Goal: Transaction & Acquisition: Purchase product/service

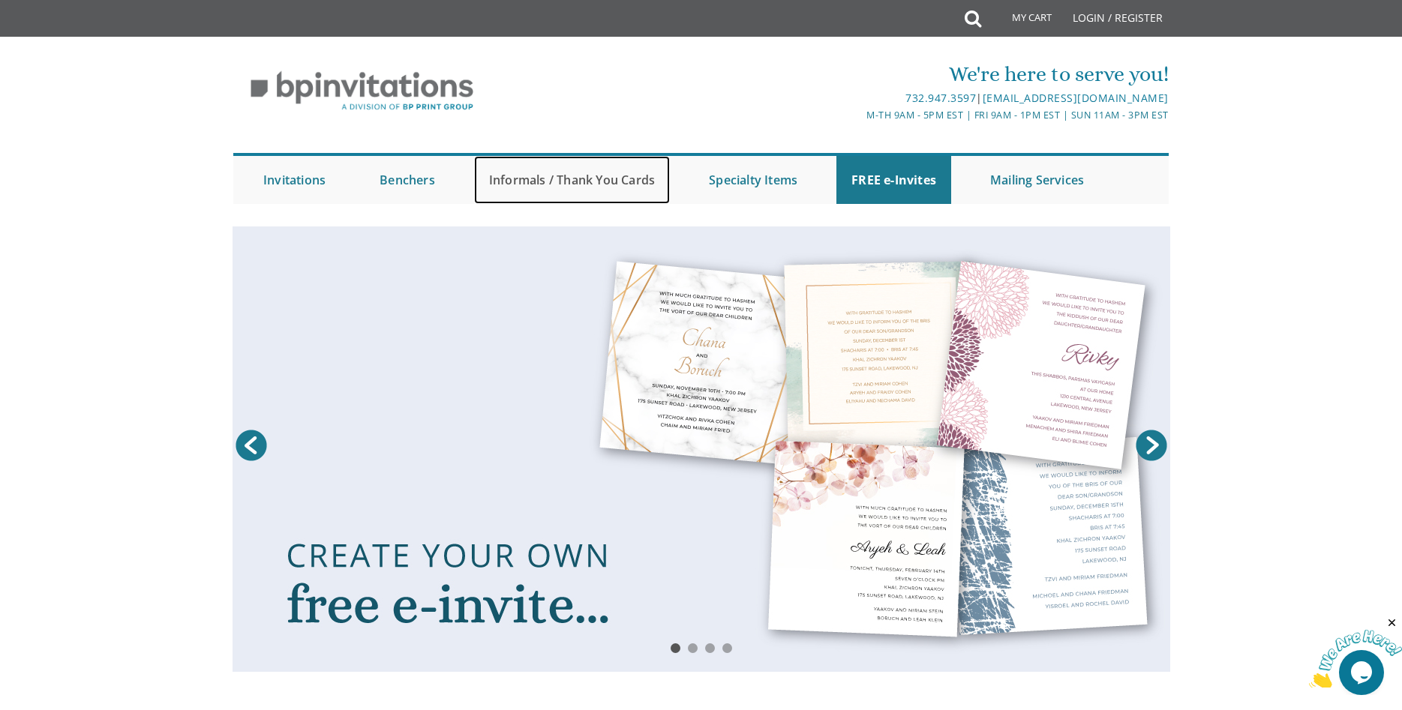
click at [556, 175] on link "Informals / Thank You Cards" at bounding box center [572, 180] width 196 height 48
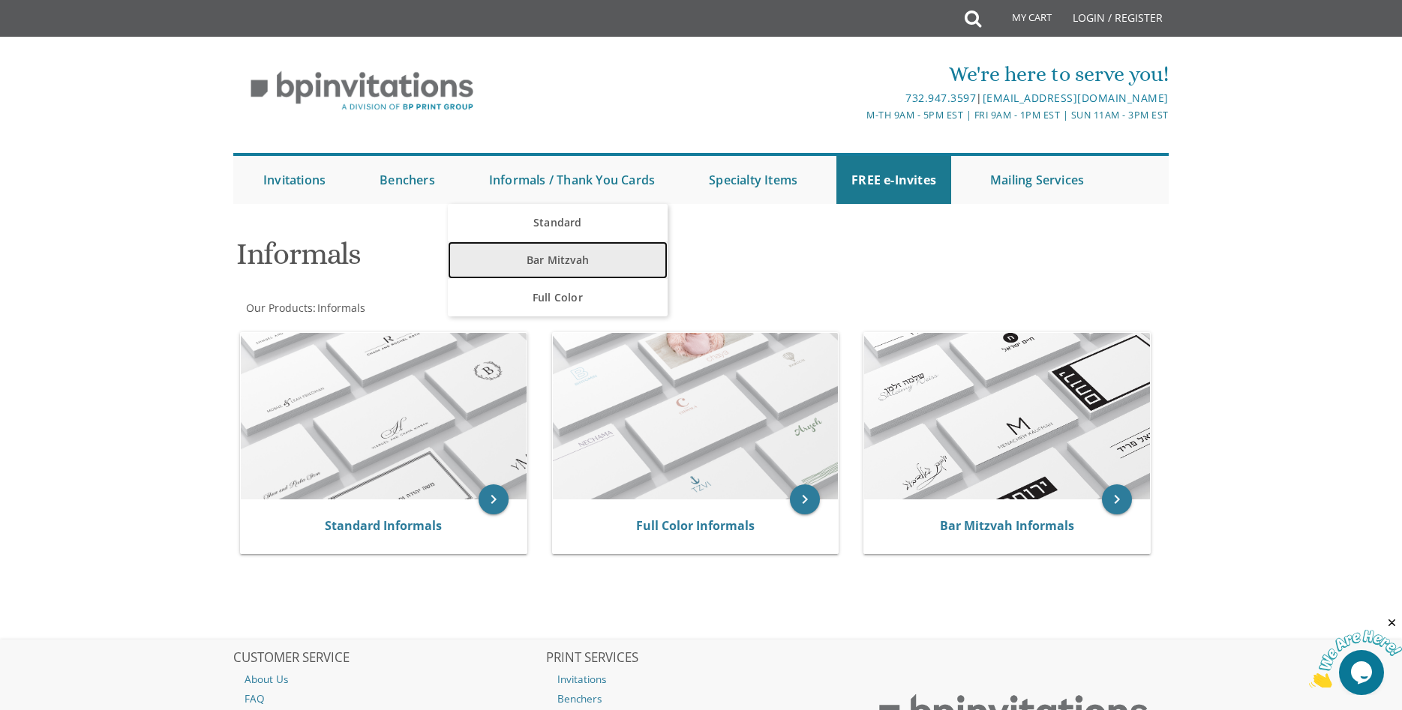
click at [558, 257] on link "Bar Mitzvah" at bounding box center [558, 259] width 220 height 37
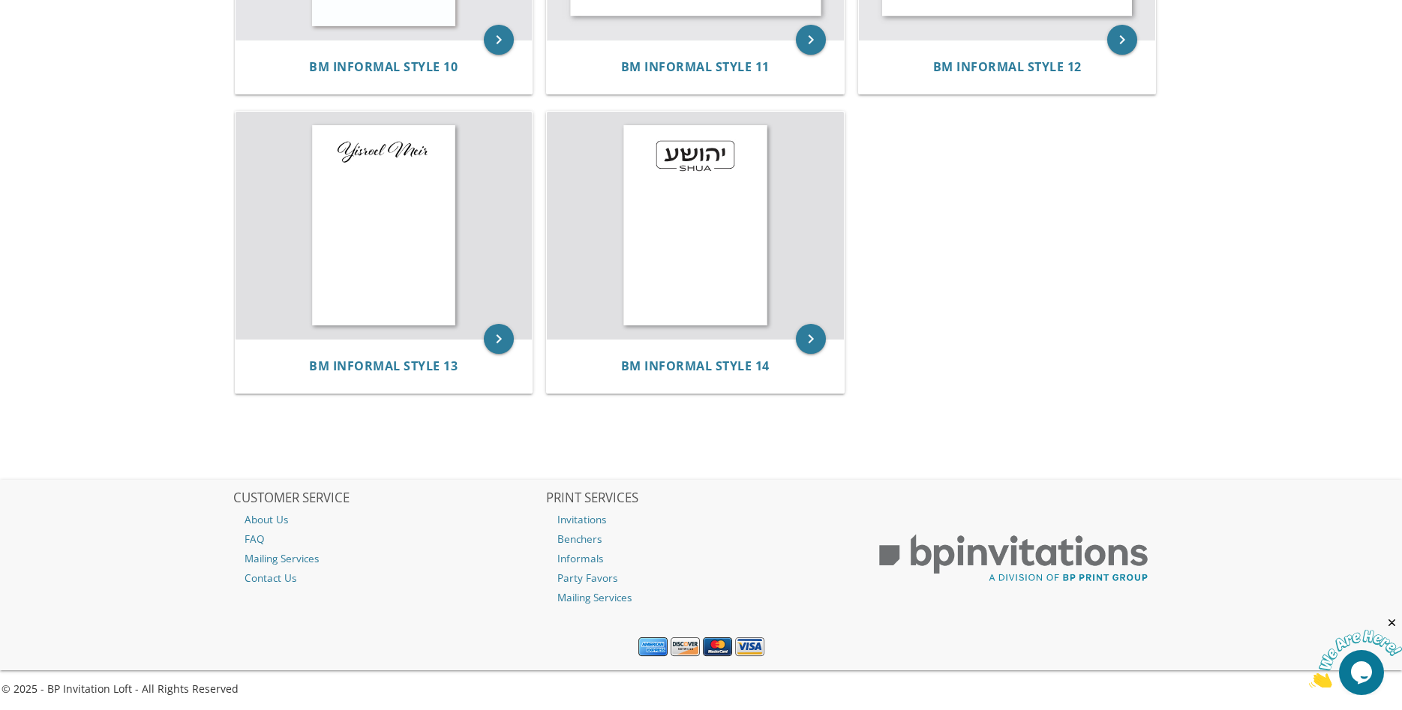
scroll to position [1427, 0]
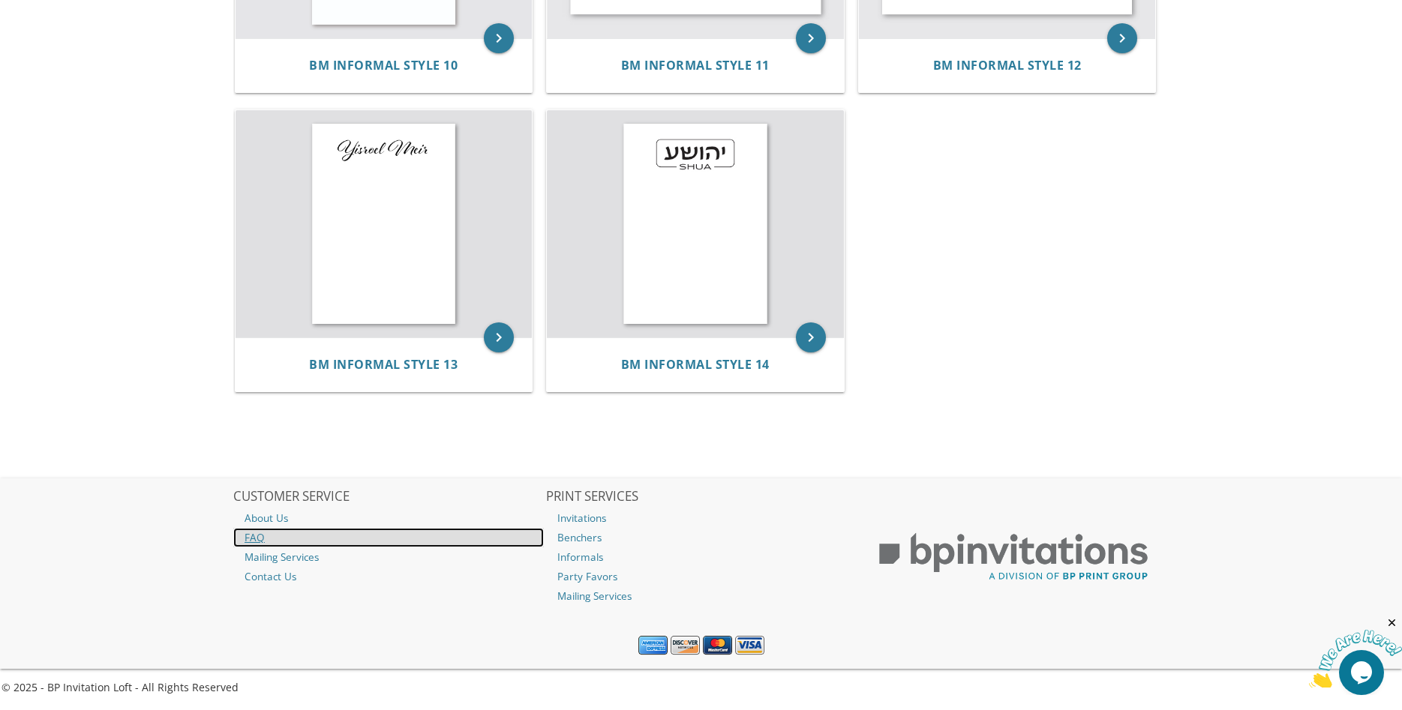
click at [255, 539] on link "FAQ" at bounding box center [388, 537] width 310 height 19
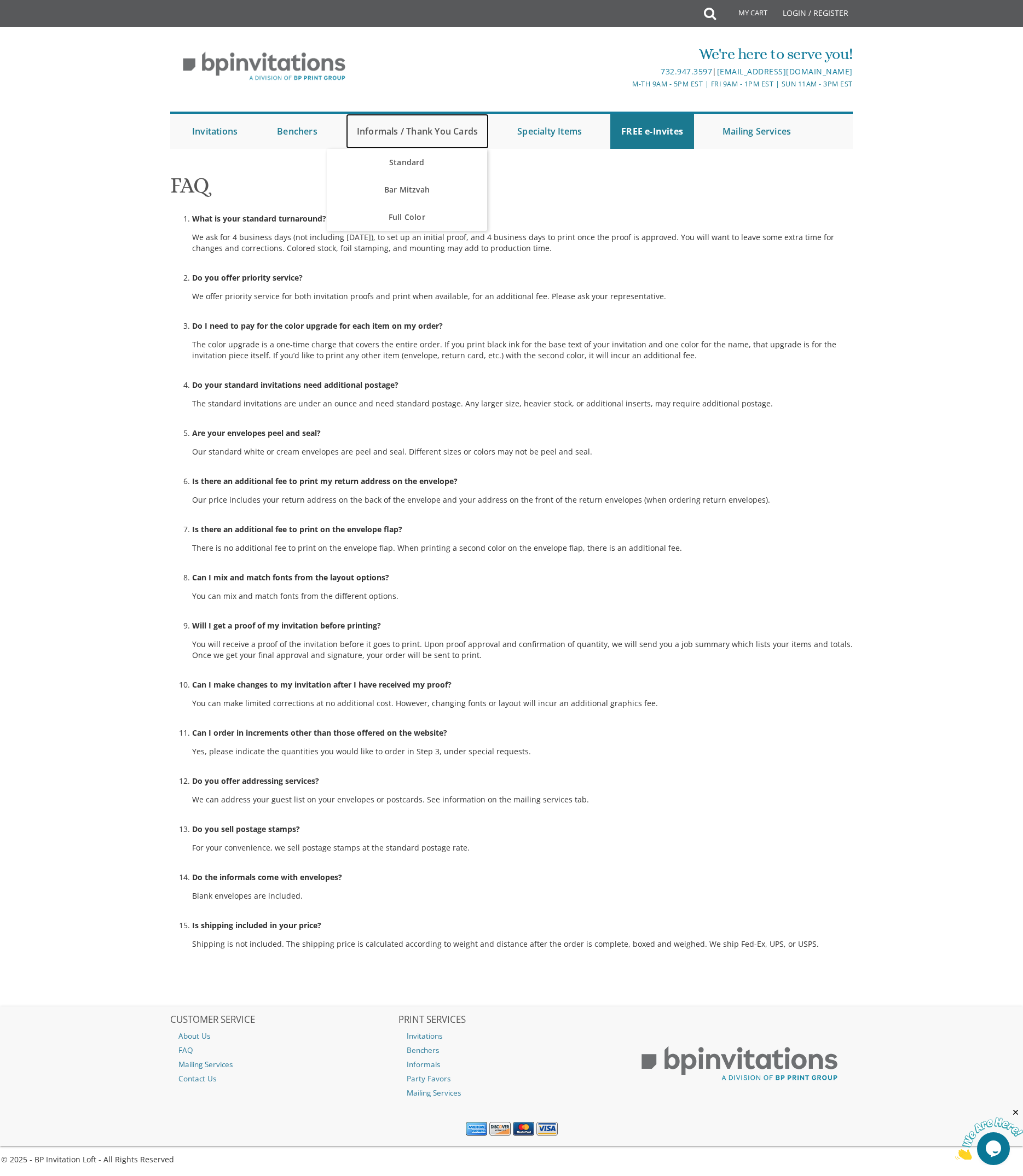
click at [425, 131] on link "Informals / Thank You Cards" at bounding box center [417, 131] width 143 height 35
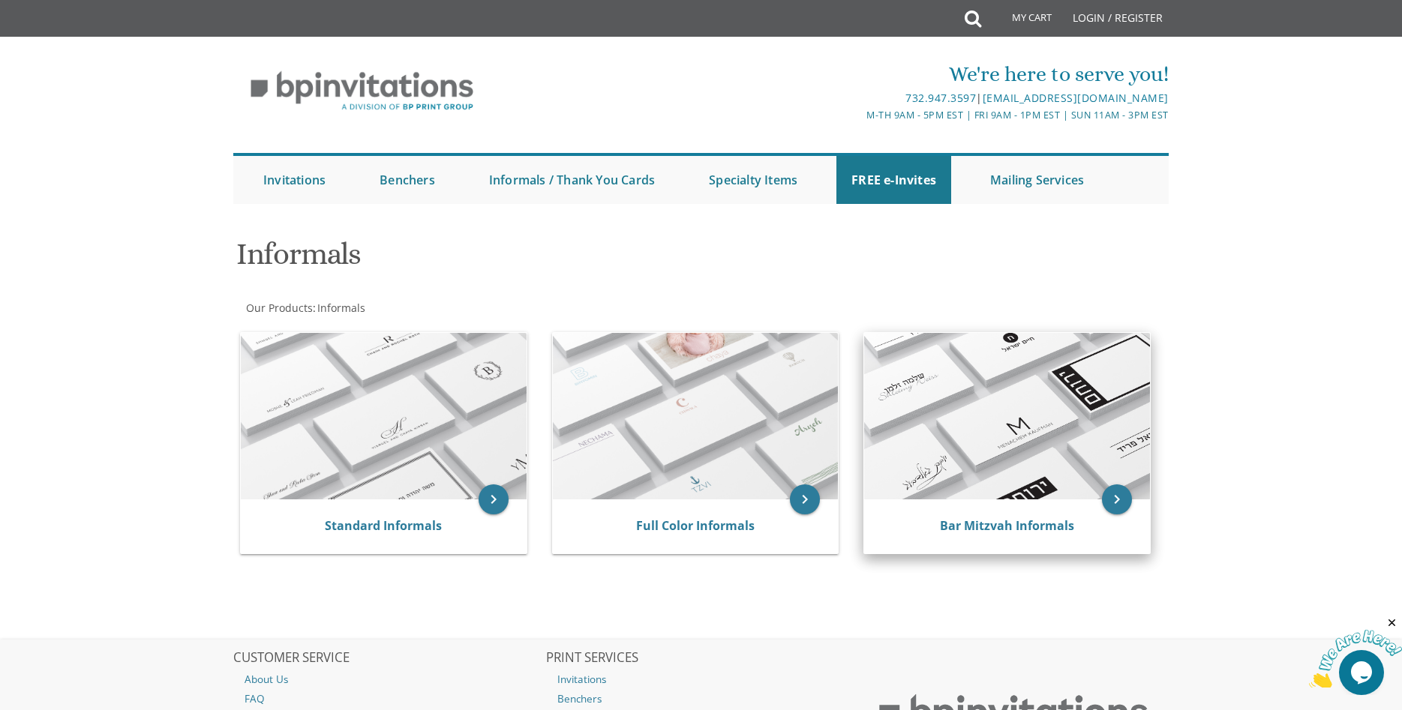
click at [994, 467] on img at bounding box center [1007, 416] width 286 height 166
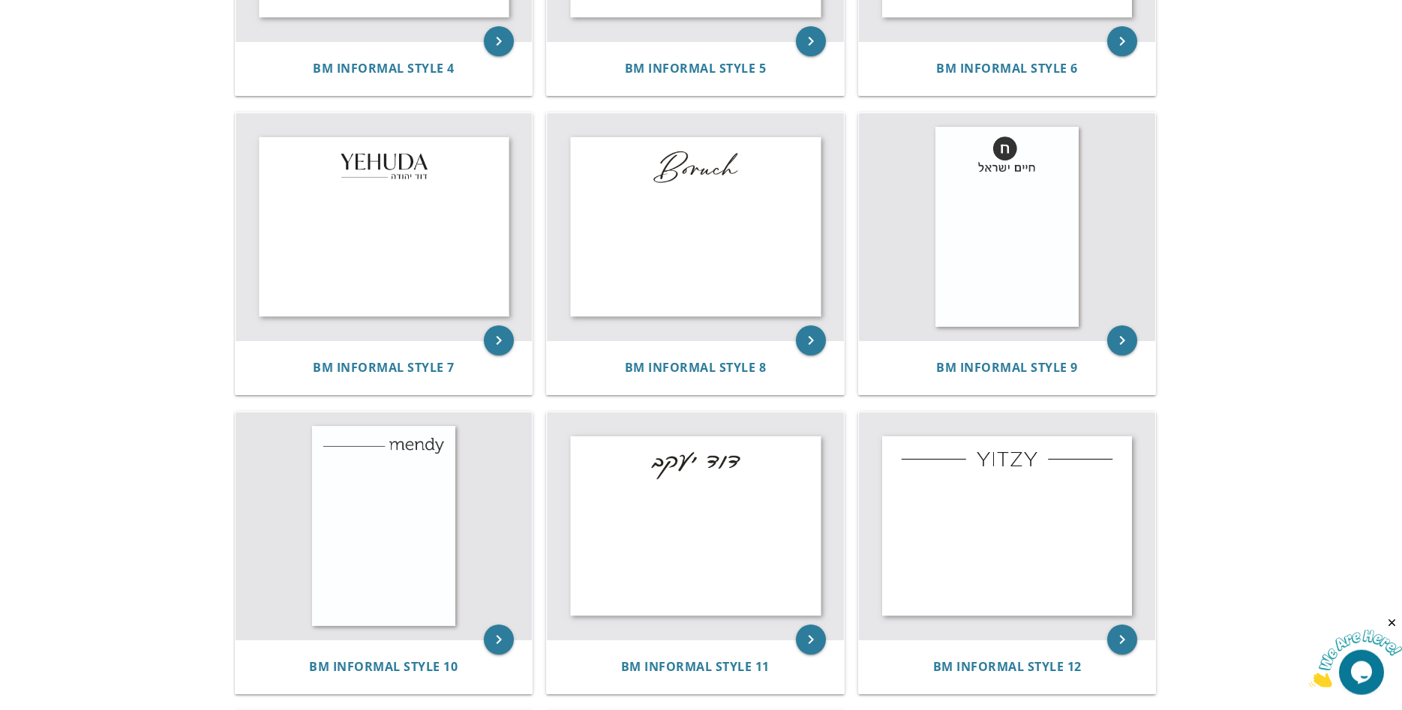
scroll to position [815, 0]
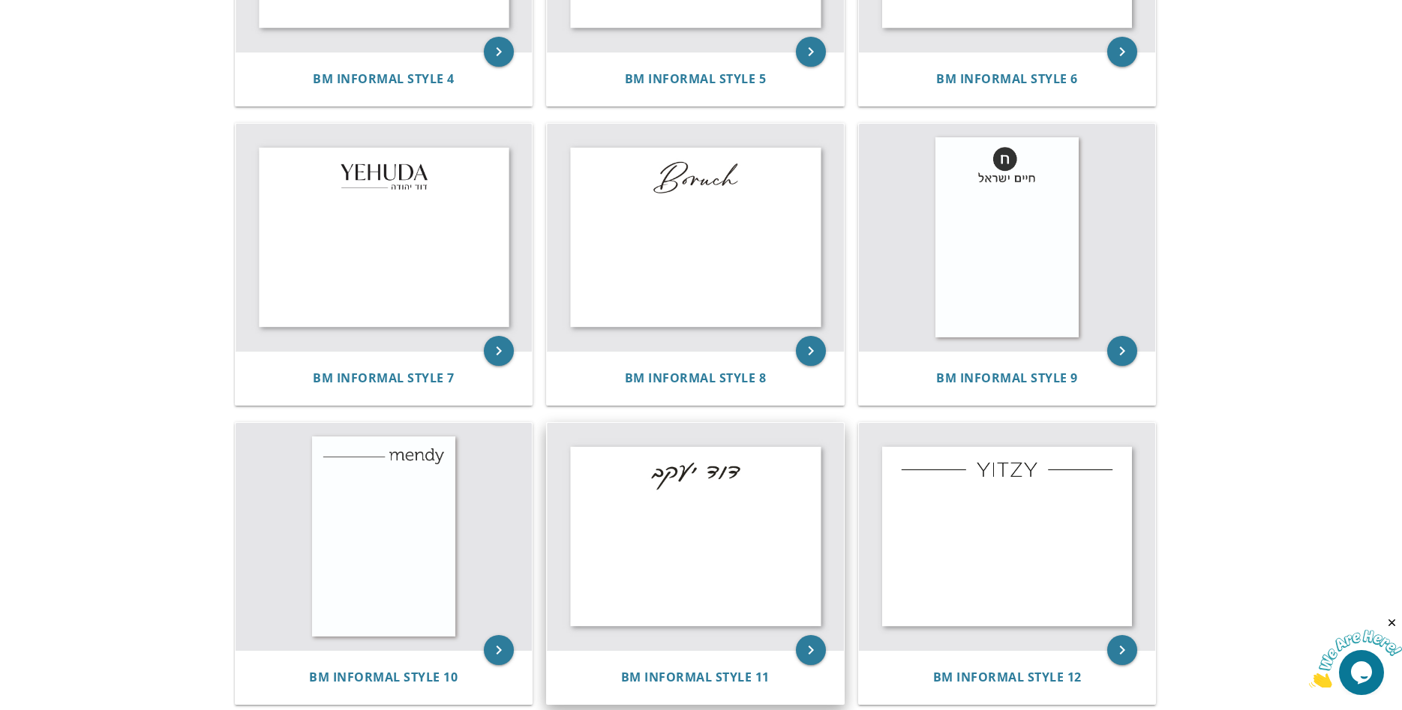
click at [739, 481] on img at bounding box center [695, 536] width 297 height 227
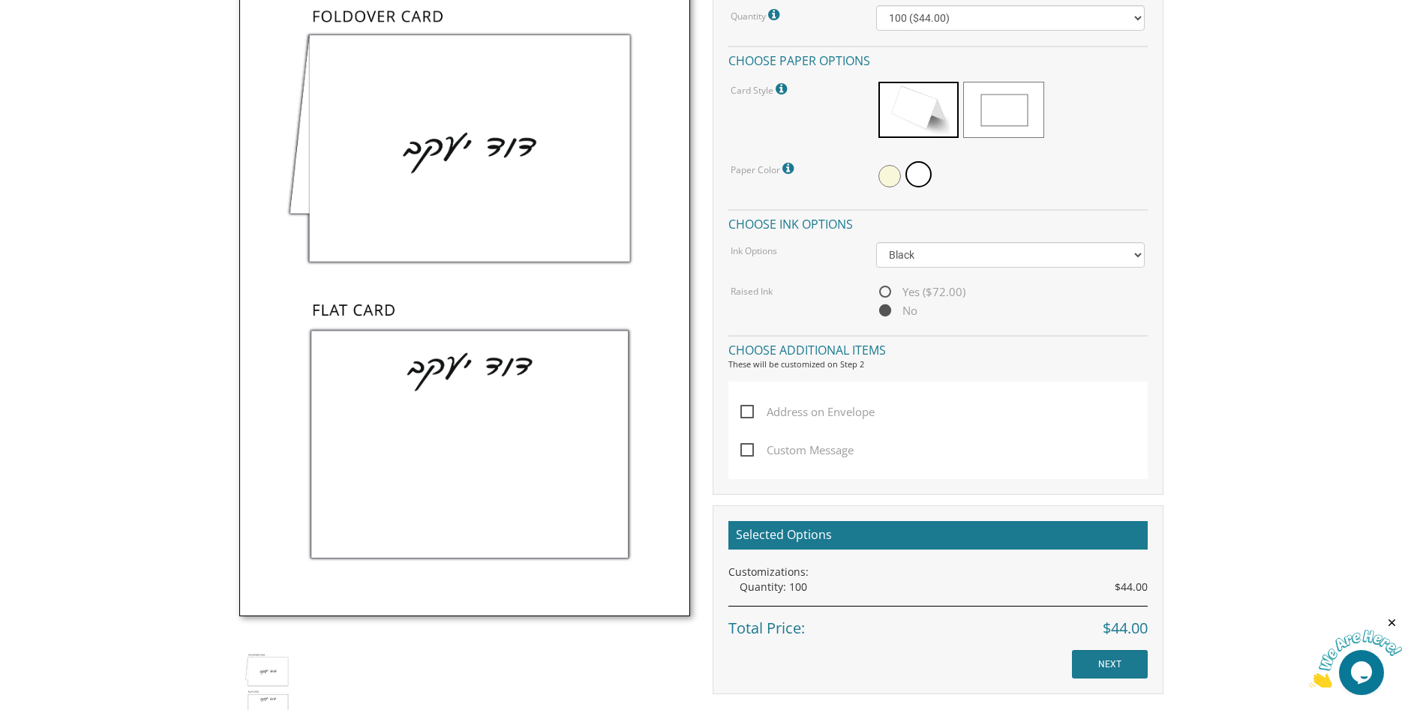
scroll to position [535, 0]
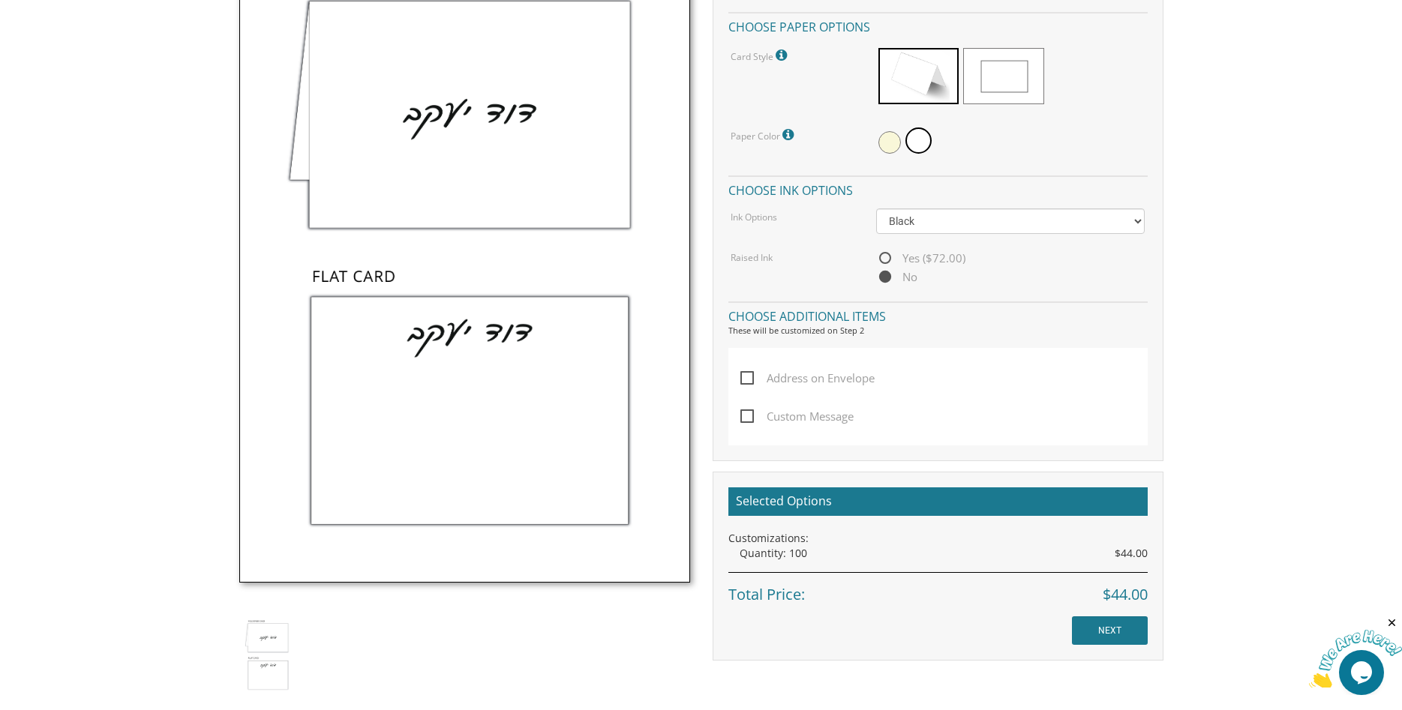
click at [740, 412] on div "Address on Envelope Custom Message" at bounding box center [937, 396] width 419 height 97
click at [753, 418] on span "Custom Message" at bounding box center [796, 416] width 113 height 19
click at [750, 418] on input "Custom Message" at bounding box center [745, 415] width 10 height 10
checkbox input "true"
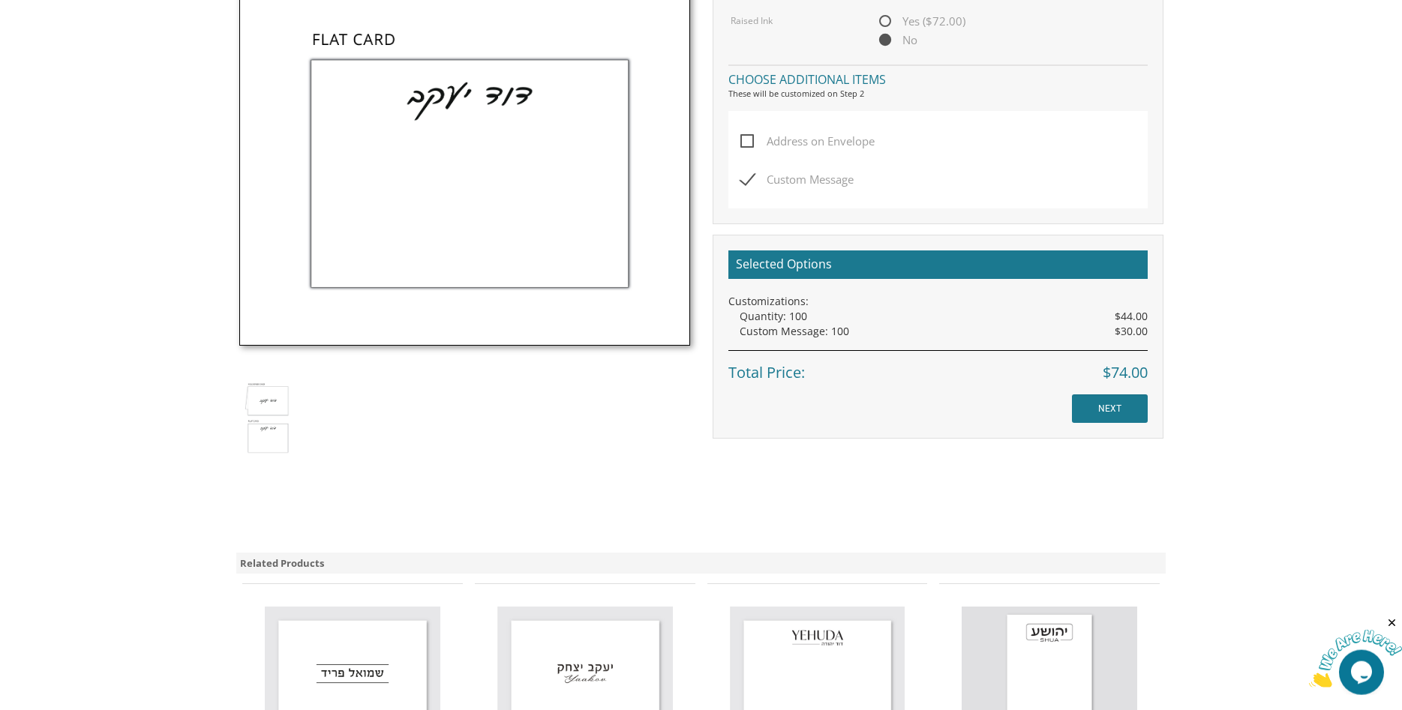
scroll to position [841, 0]
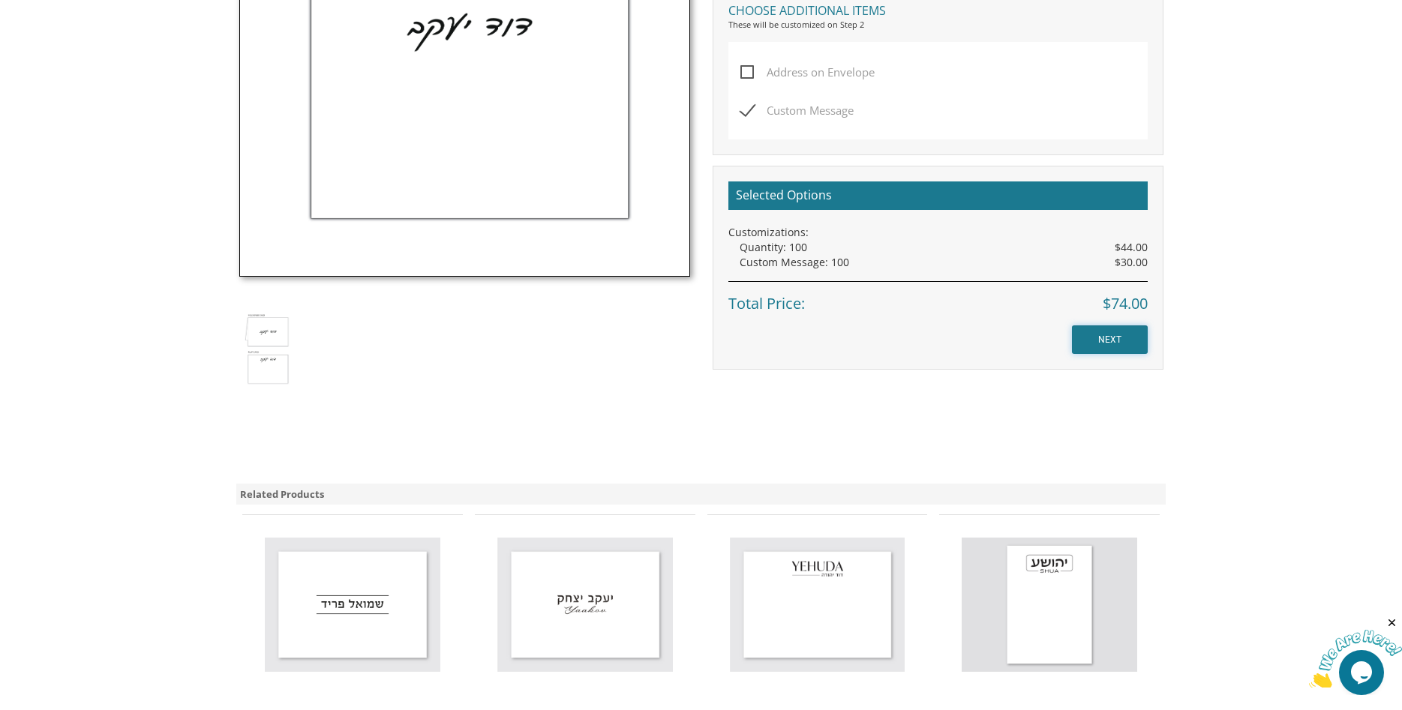
click at [1101, 342] on input "NEXT" at bounding box center [1110, 339] width 76 height 28
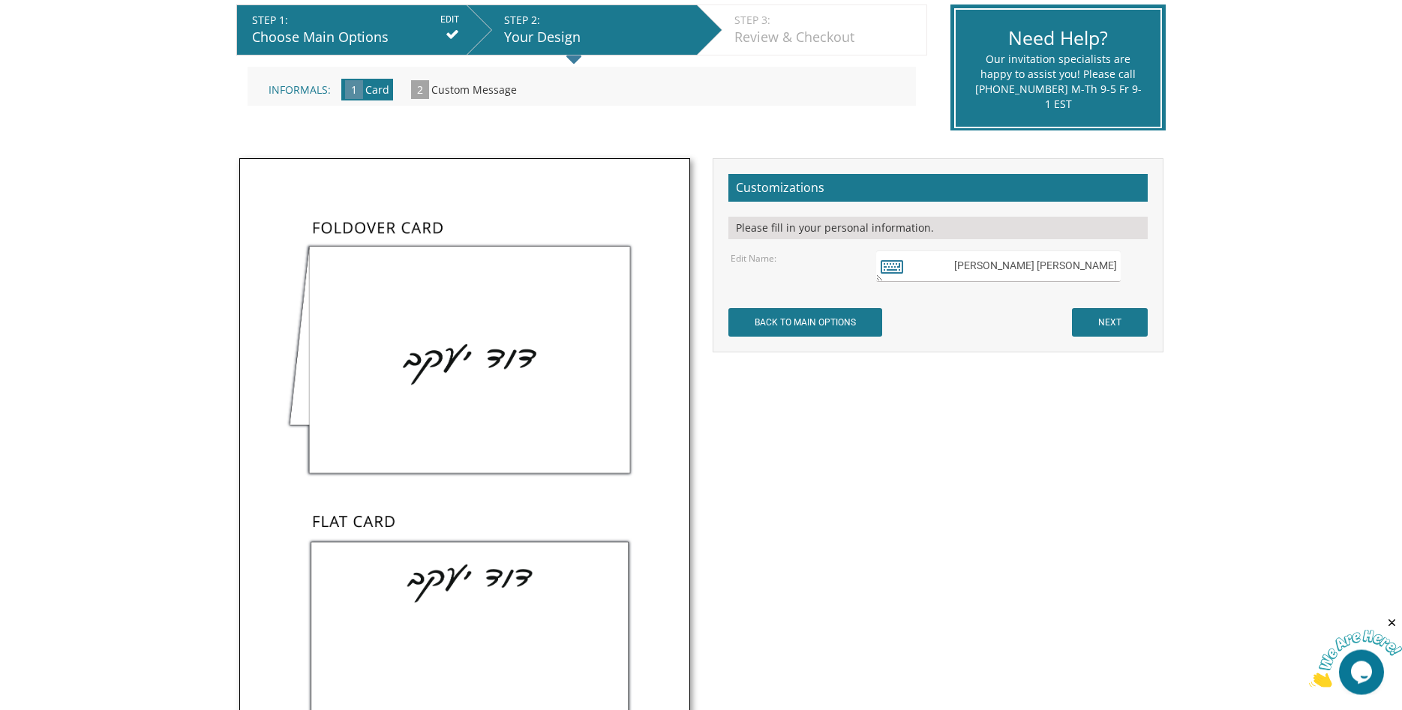
scroll to position [280, 0]
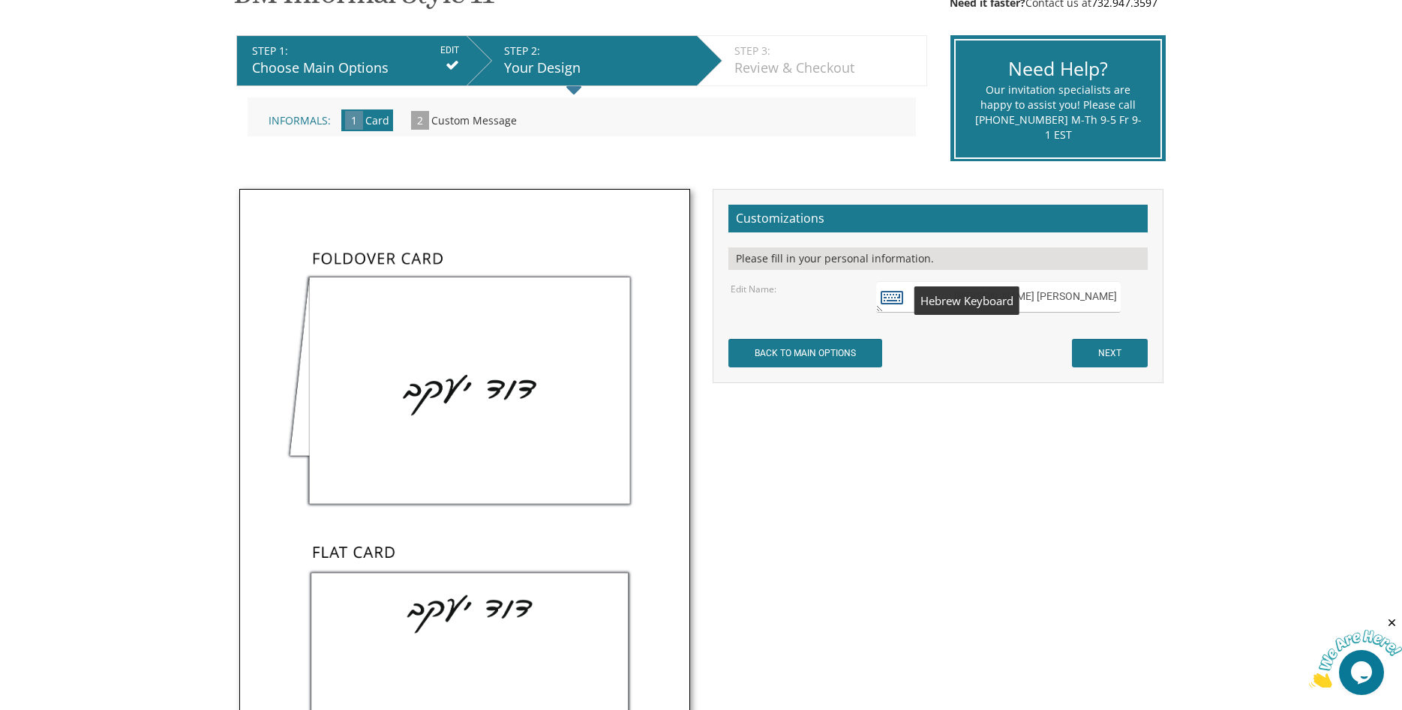
click at [890, 294] on icon at bounding box center [891, 296] width 22 height 21
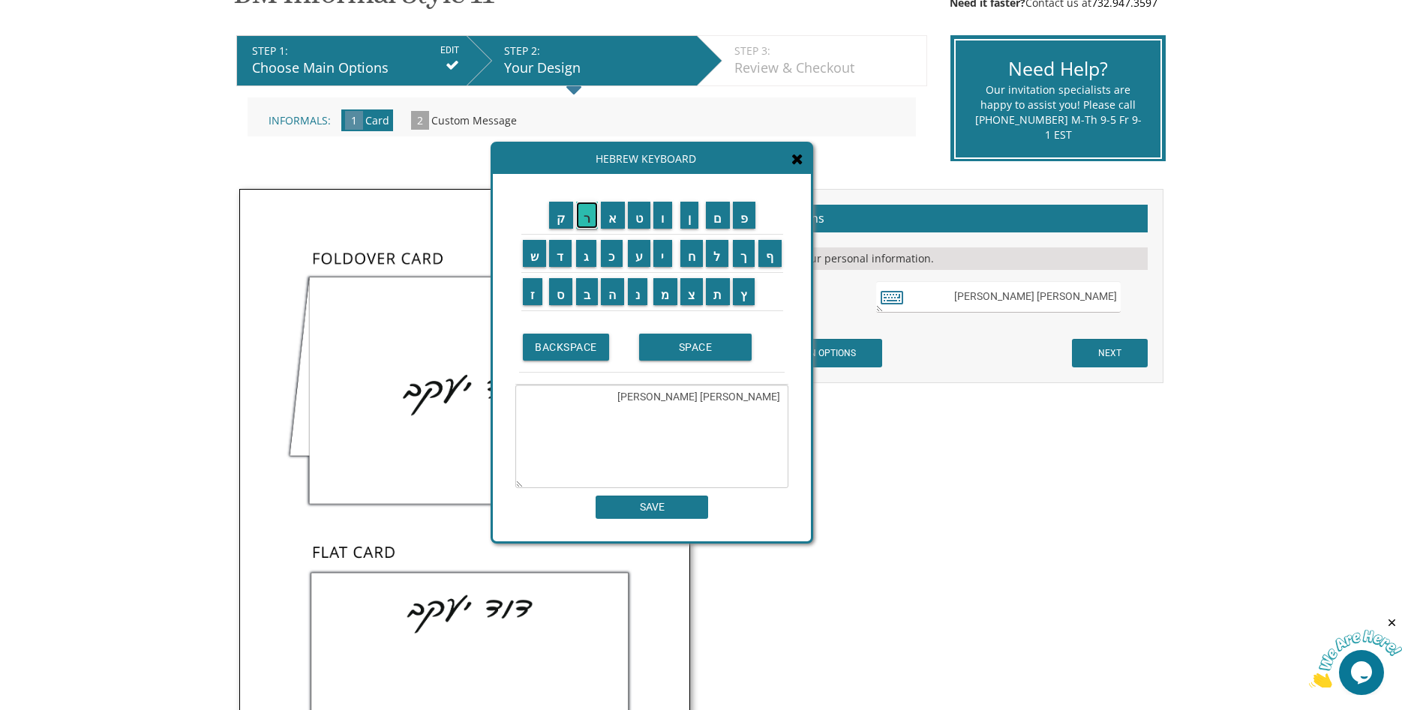
click at [586, 216] on input "ר" at bounding box center [587, 215] width 22 height 27
click at [743, 213] on input "פ" at bounding box center [744, 215] width 23 height 27
click at [613, 216] on input "א" at bounding box center [613, 215] width 24 height 27
click at [716, 253] on input "ל" at bounding box center [717, 253] width 22 height 27
click at [779, 397] on textarea "דוד יעקברפאל" at bounding box center [651, 436] width 273 height 103
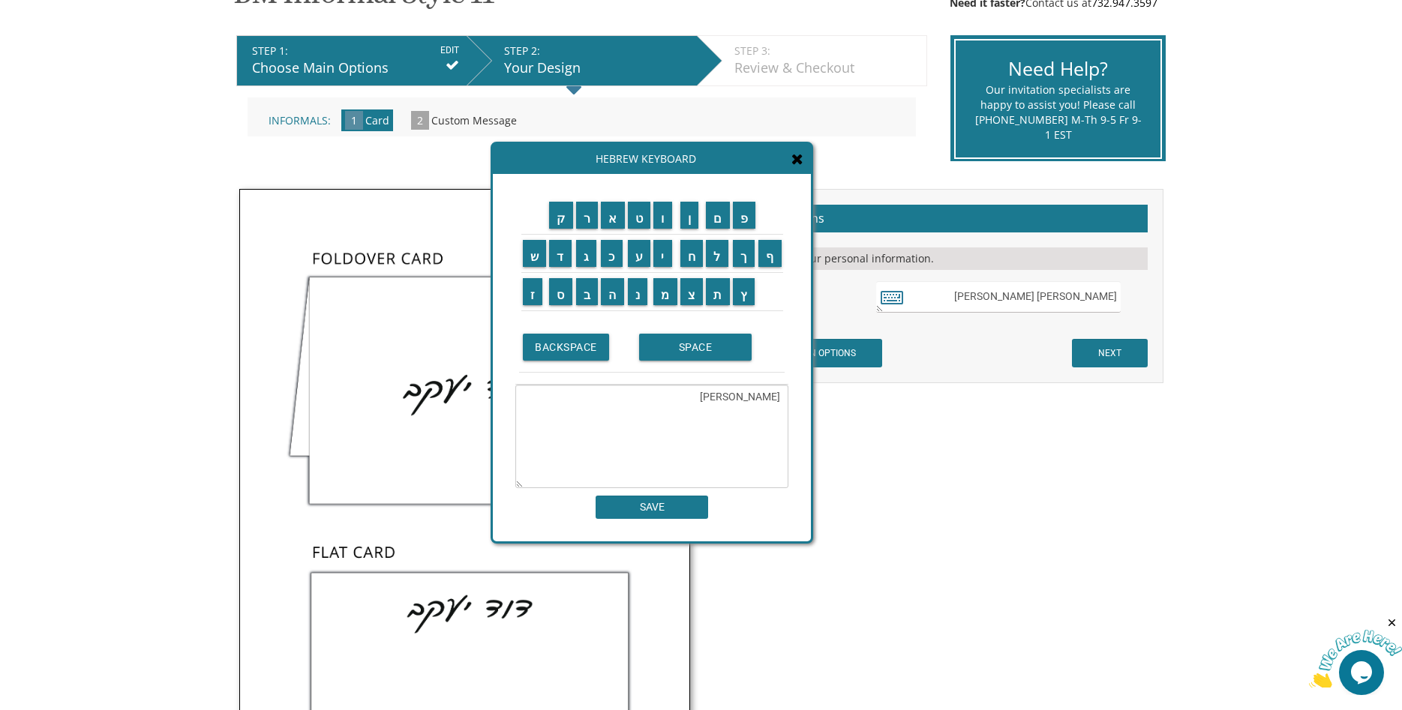
click at [745, 396] on textarea "דוד יעקברפאל" at bounding box center [651, 436] width 273 height 103
type textarea "ד"
click at [584, 213] on input "ר" at bounding box center [587, 215] width 22 height 27
click at [748, 216] on input "פ" at bounding box center [744, 215] width 23 height 27
click at [614, 217] on input "א" at bounding box center [613, 215] width 24 height 27
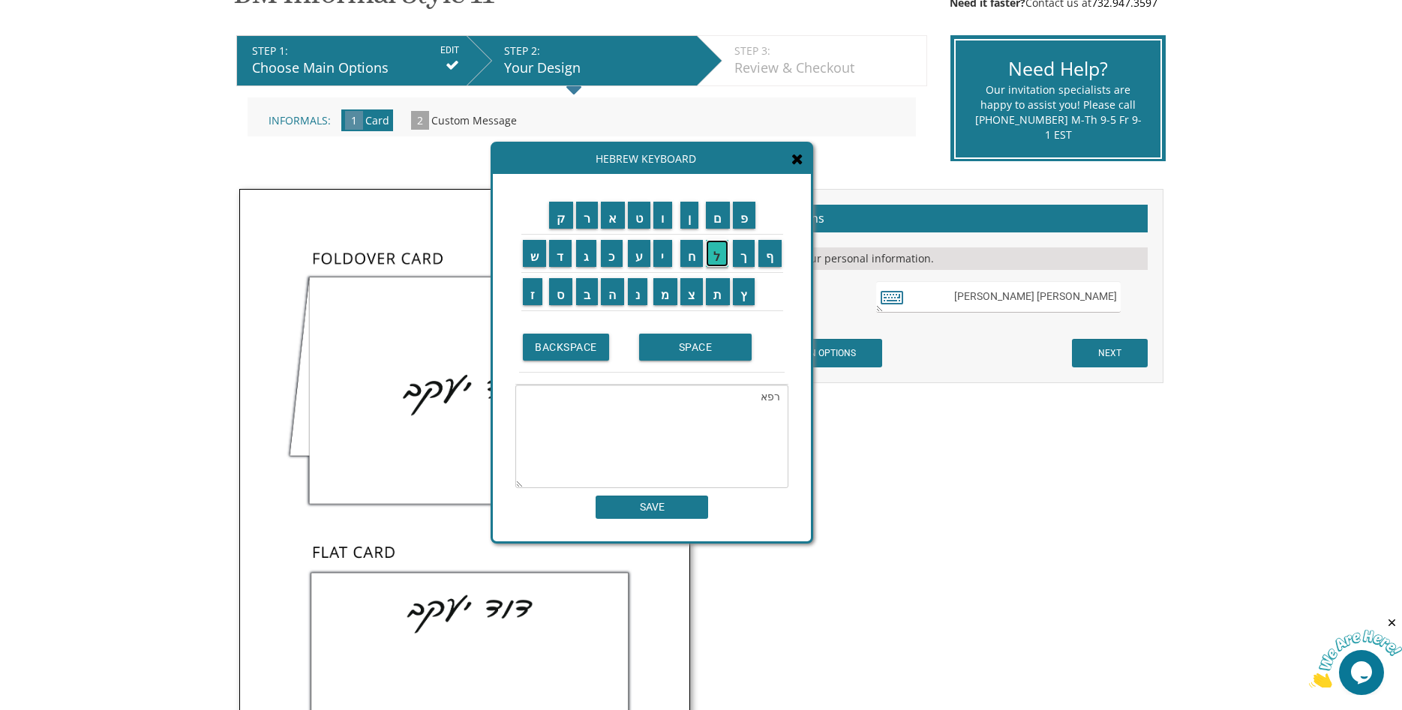
click at [716, 256] on input "ל" at bounding box center [717, 253] width 22 height 27
click at [685, 346] on input "SPACE" at bounding box center [695, 347] width 112 height 27
click at [559, 258] on input "ד" at bounding box center [560, 253] width 22 height 27
click at [667, 220] on input "ו" at bounding box center [662, 215] width 19 height 27
click at [558, 255] on input "ד" at bounding box center [560, 253] width 22 height 27
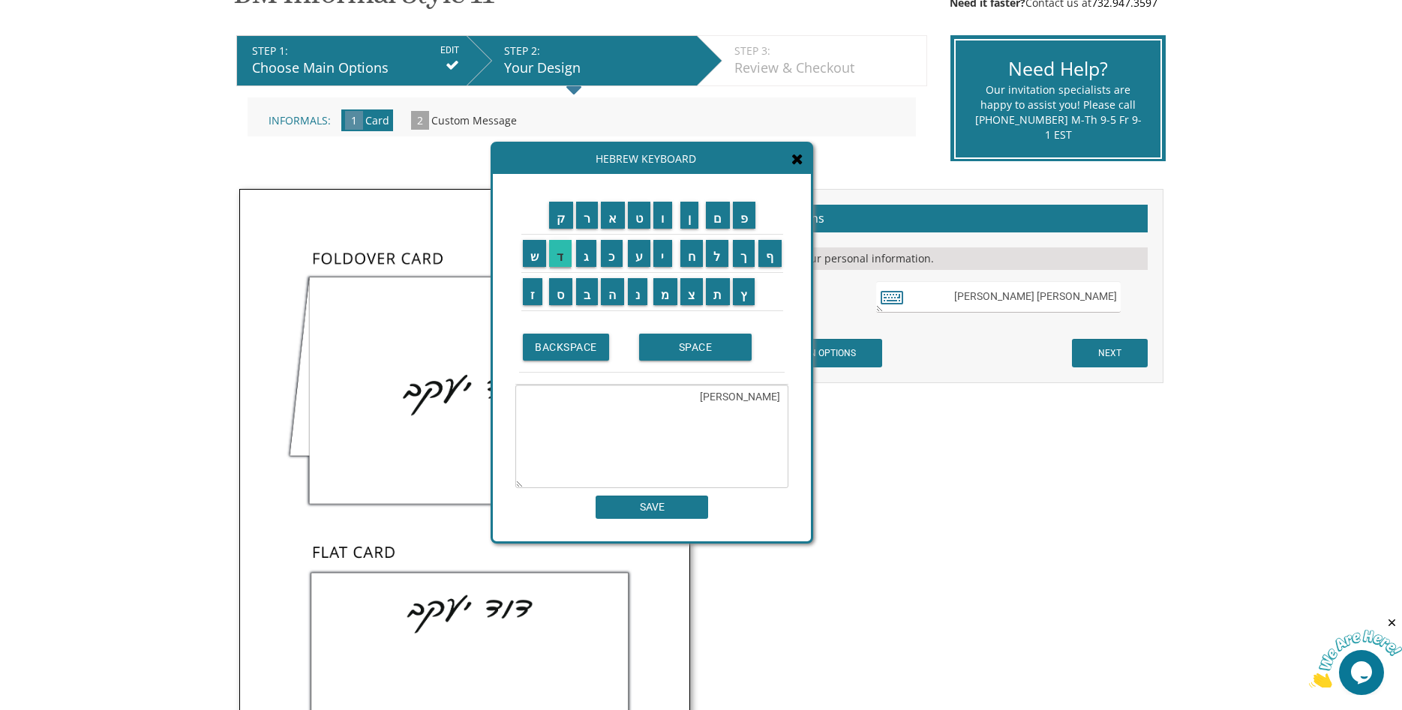
type textarea "רפאל דוד"
click at [634, 505] on input "SAVE" at bounding box center [651, 507] width 112 height 23
type textarea "רפאל דוד"
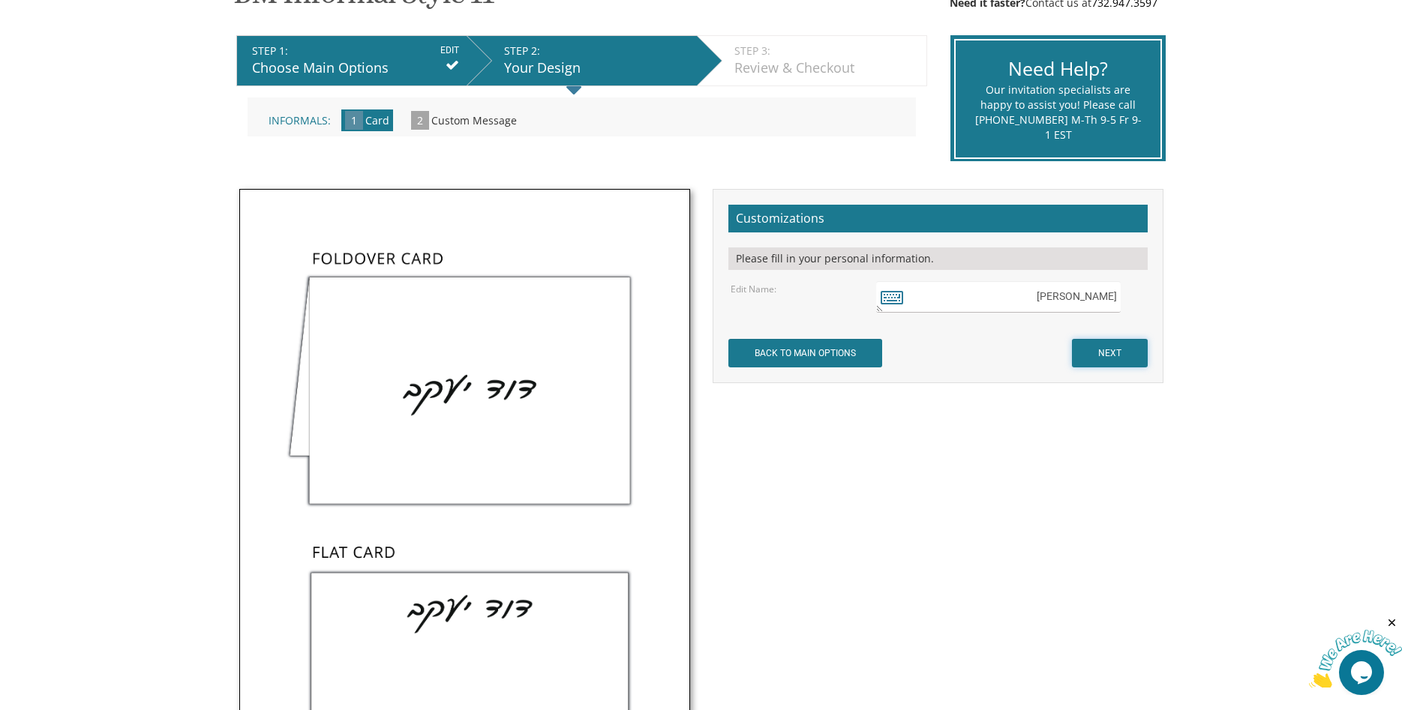
click at [1099, 343] on input "NEXT" at bounding box center [1110, 353] width 76 height 28
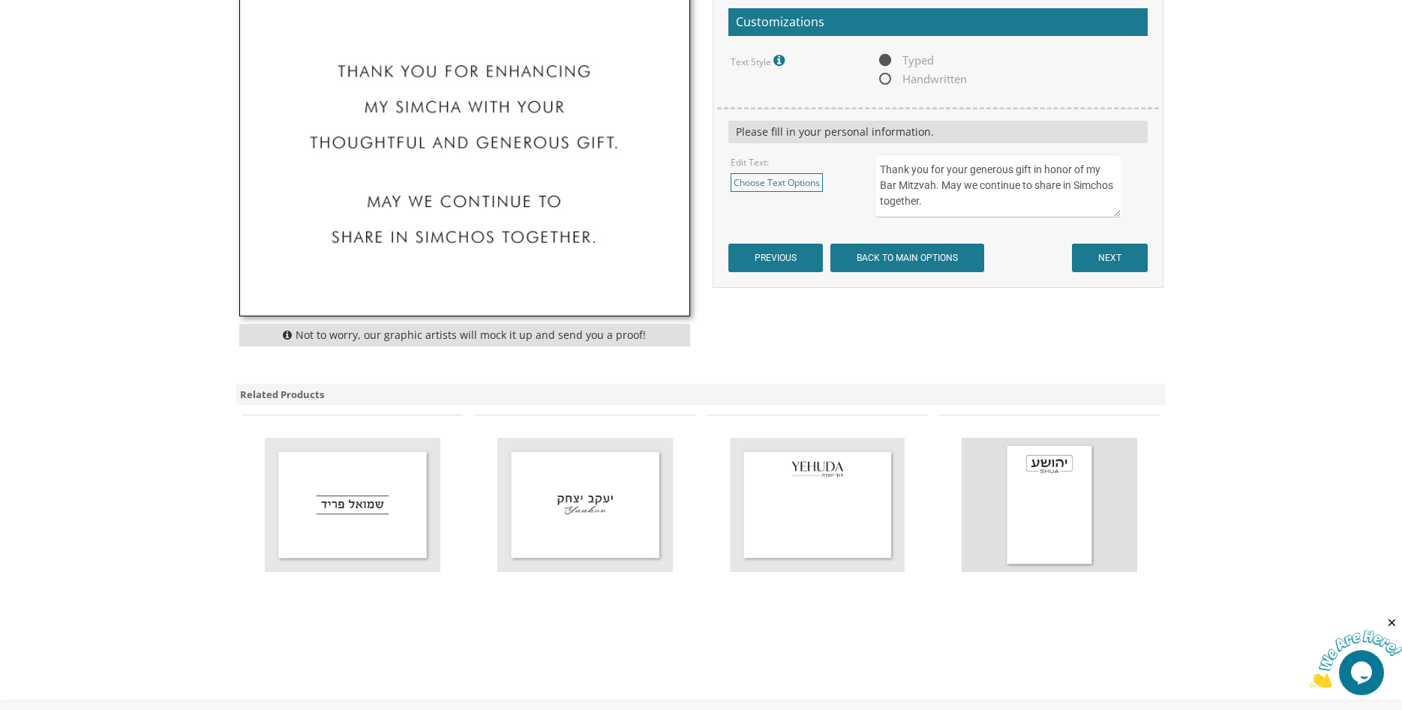
scroll to position [459, 0]
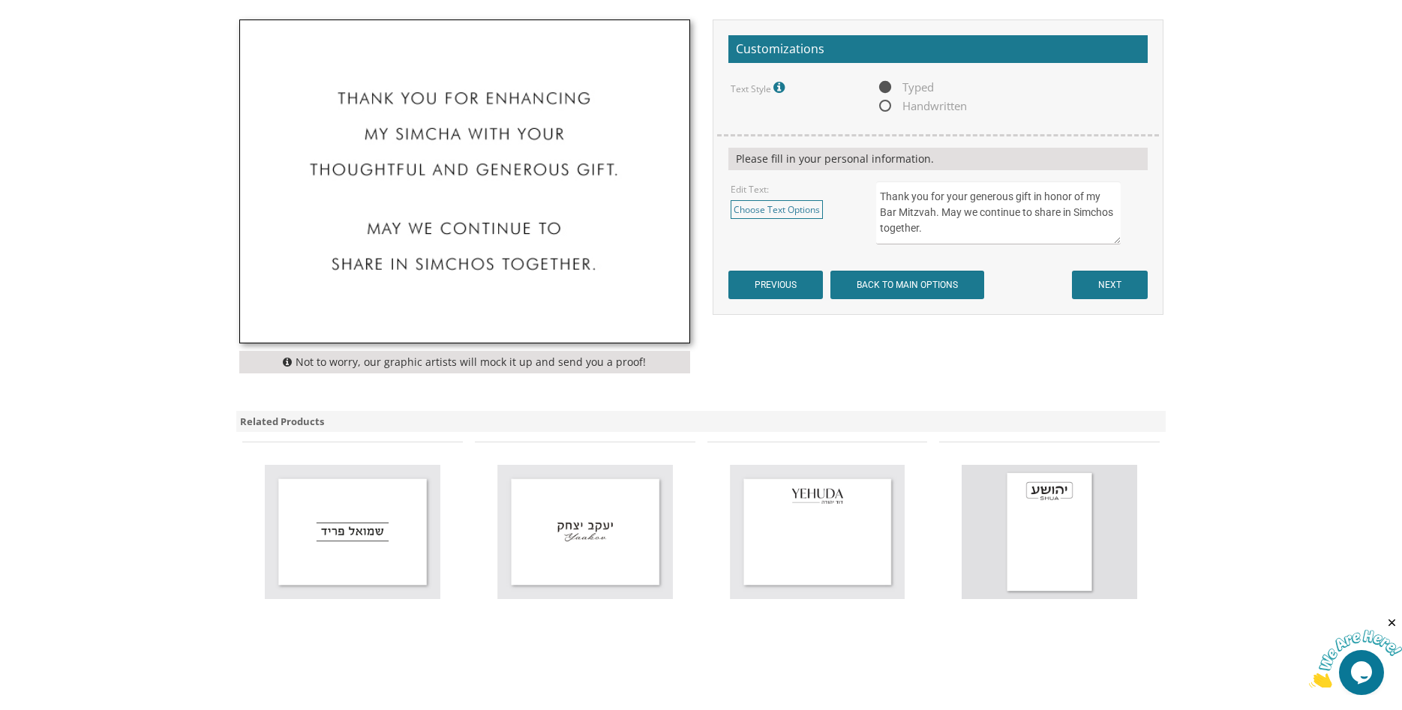
click at [881, 106] on span "Handwritten" at bounding box center [921, 106] width 91 height 19
click at [881, 106] on input "Handwritten" at bounding box center [881, 107] width 10 height 10
radio input "true"
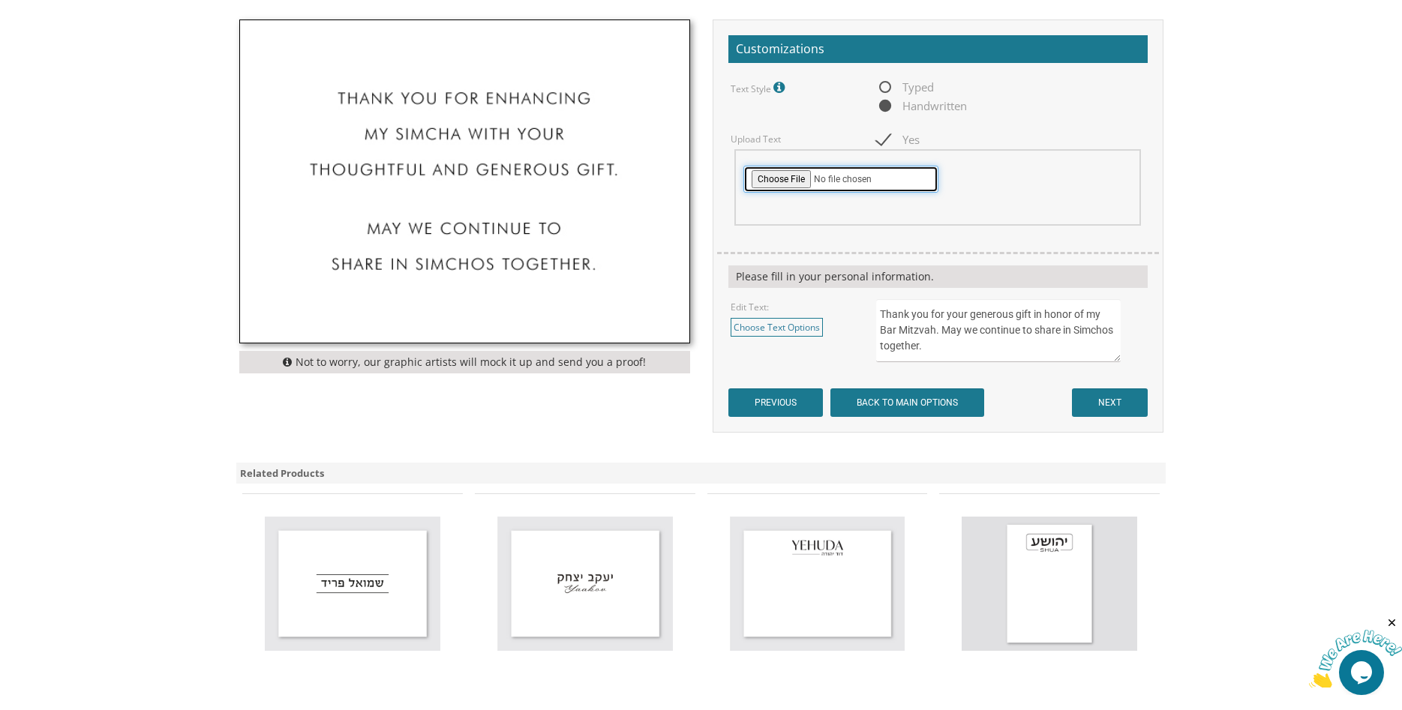
click at [784, 177] on input "file" at bounding box center [840, 179] width 195 height 27
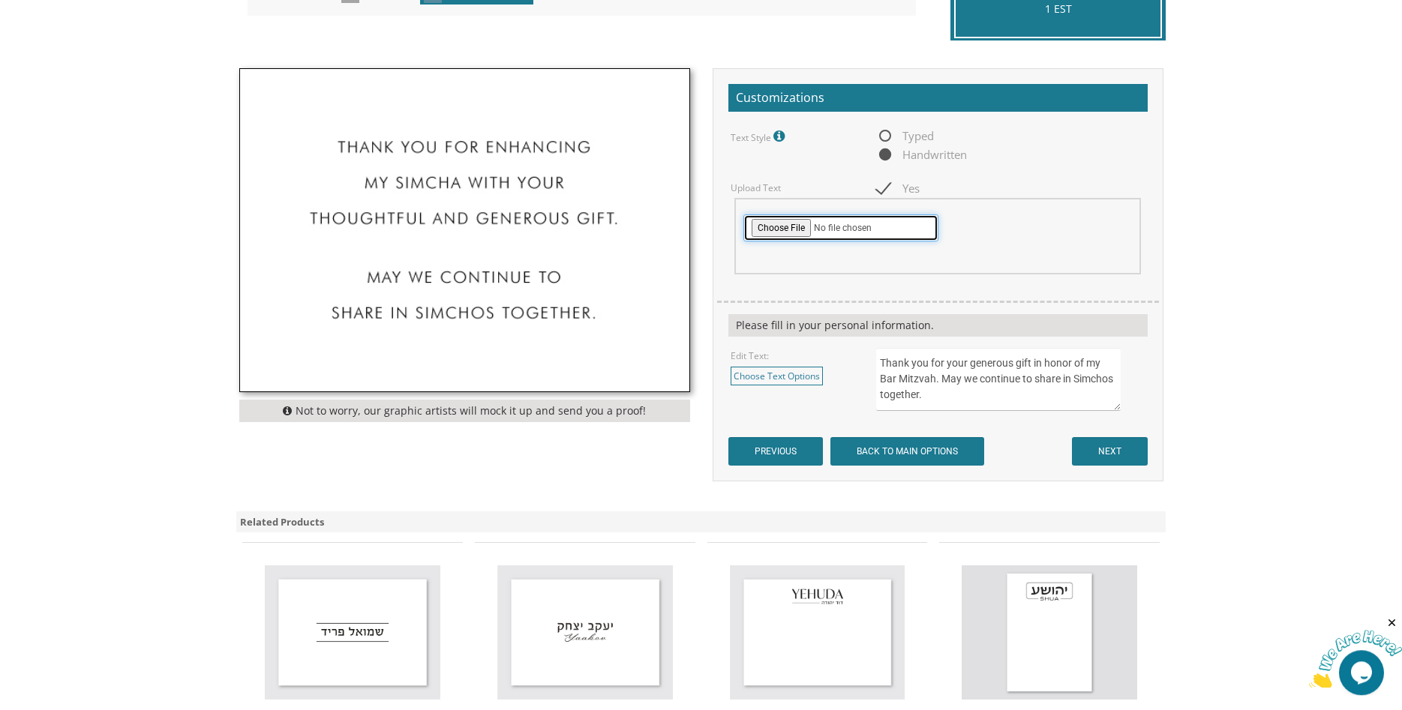
scroll to position [382, 0]
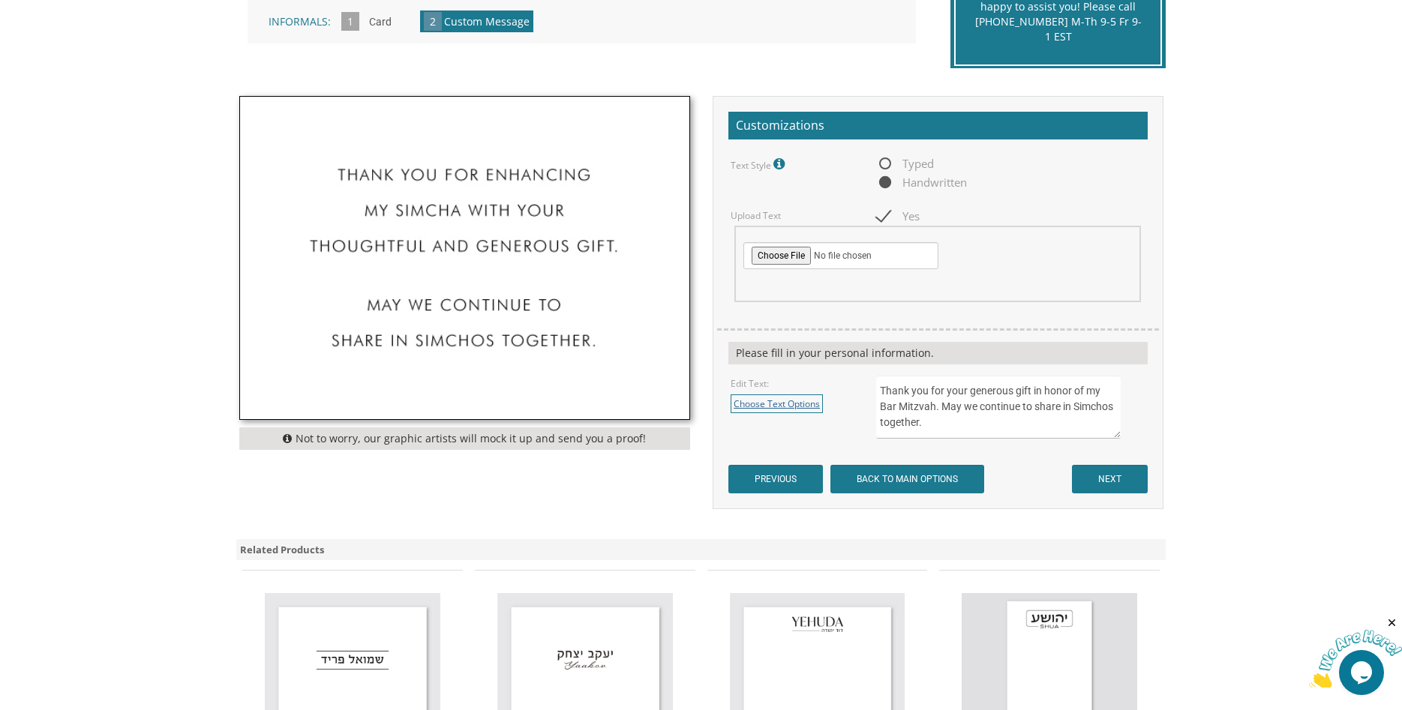
click at [780, 400] on link "Choose Text Options" at bounding box center [776, 403] width 92 height 19
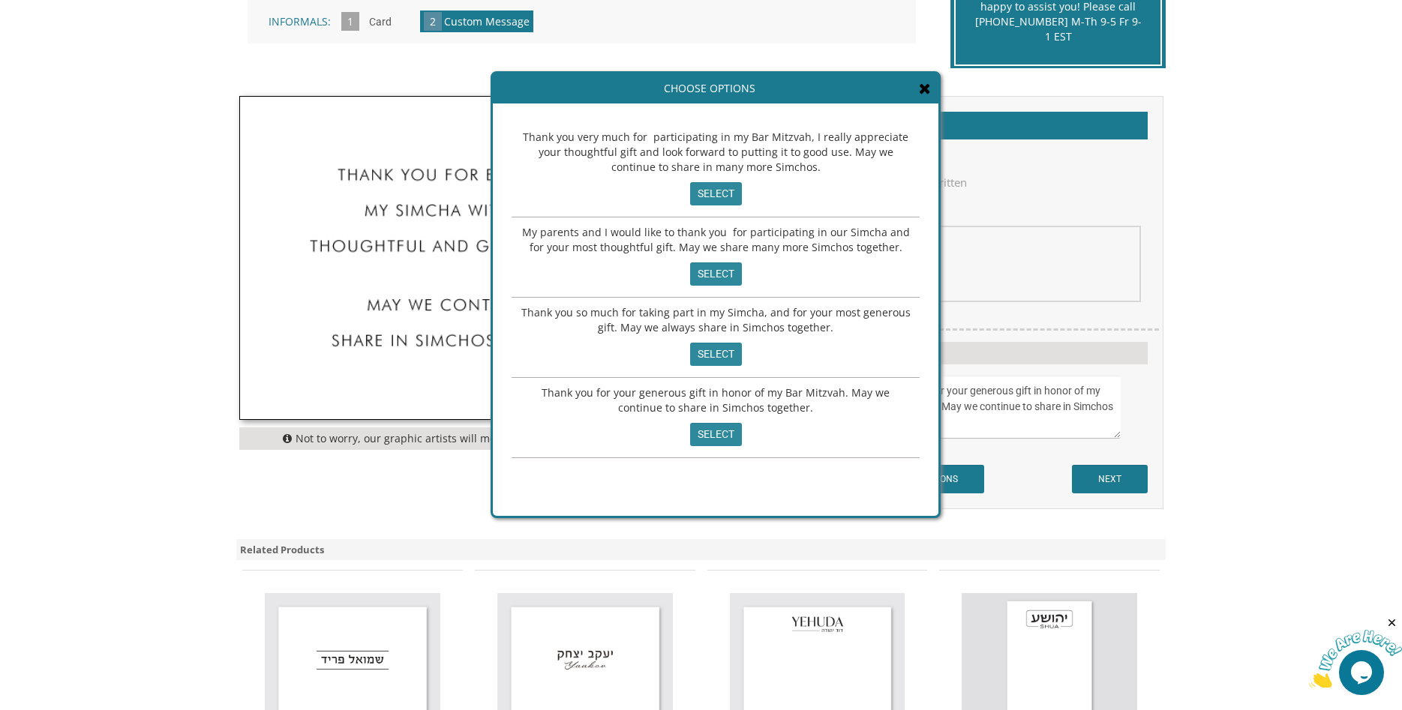
scroll to position [0, 0]
